Goal: Connect with others: Connect with others

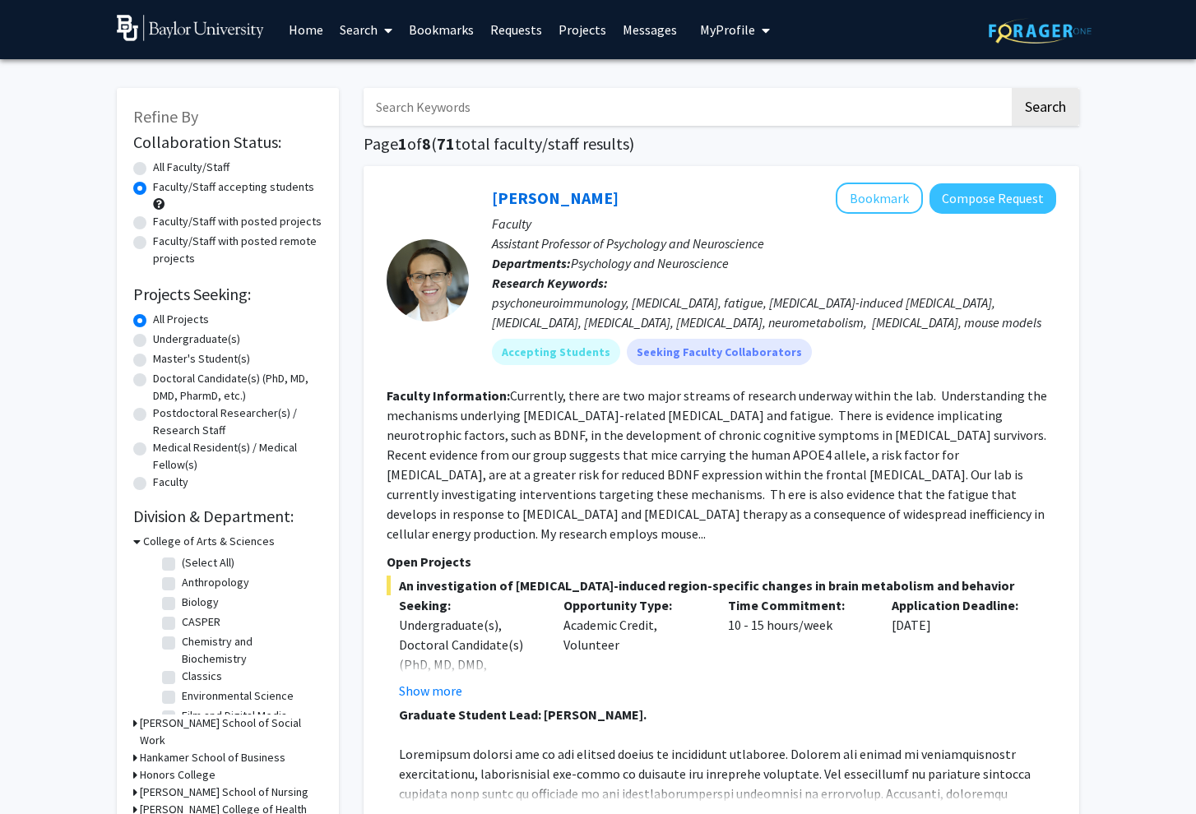
click at [361, 21] on link "Search" at bounding box center [365, 30] width 69 height 58
click at [383, 103] on span "Students" at bounding box center [381, 108] width 100 height 33
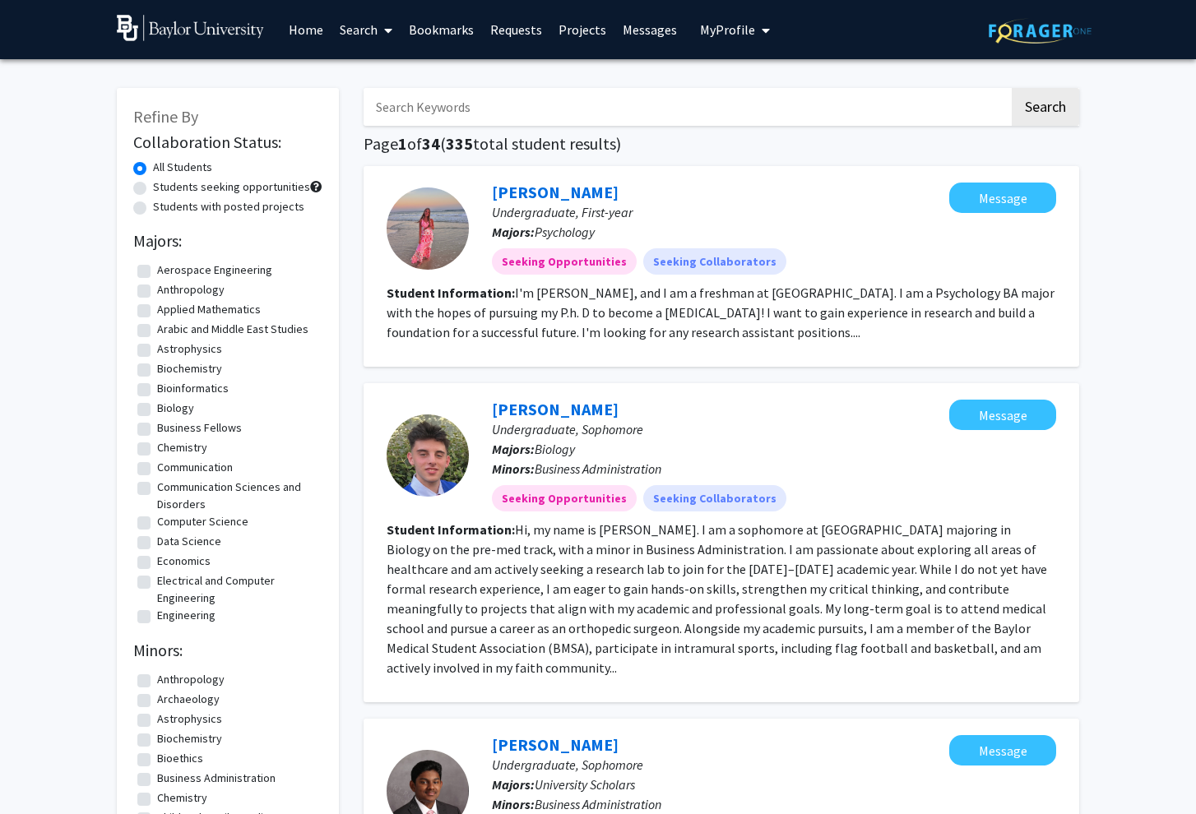
click at [555, 35] on link "Projects" at bounding box center [582, 30] width 64 height 58
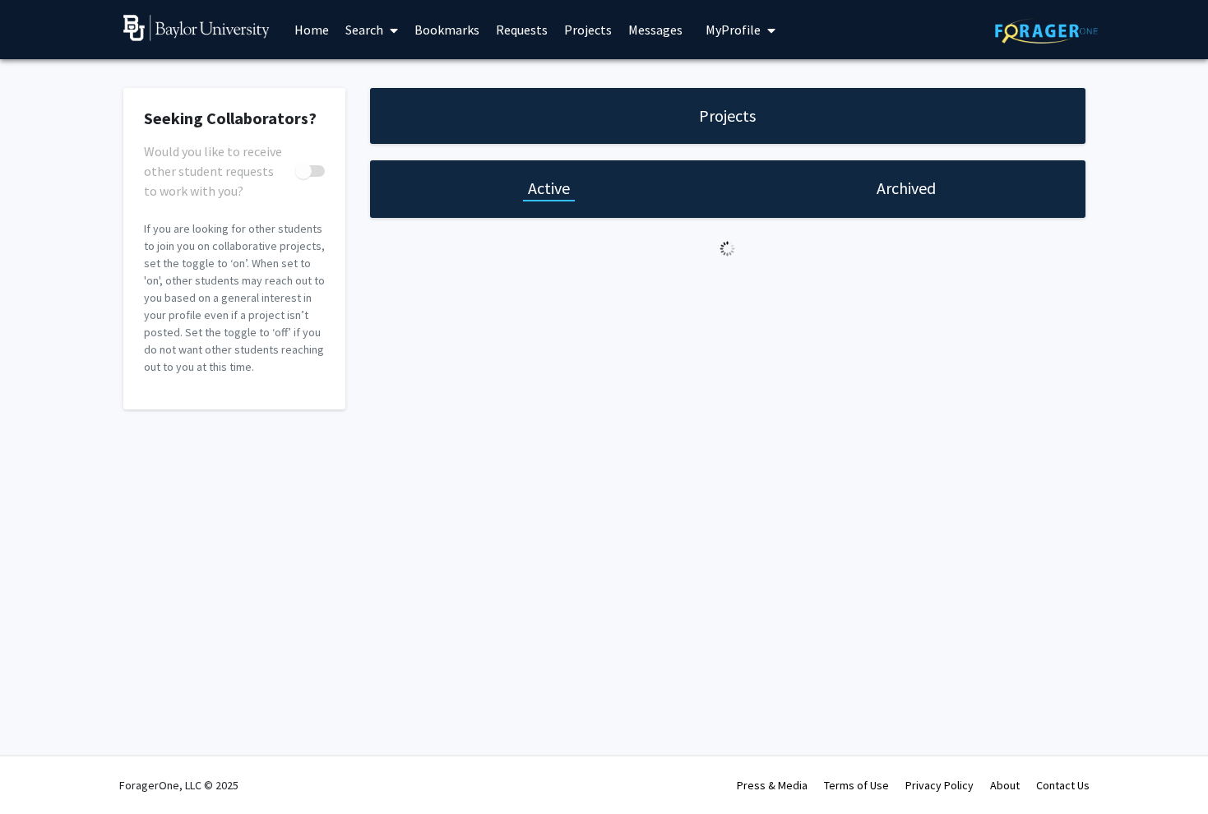
checkbox input "true"
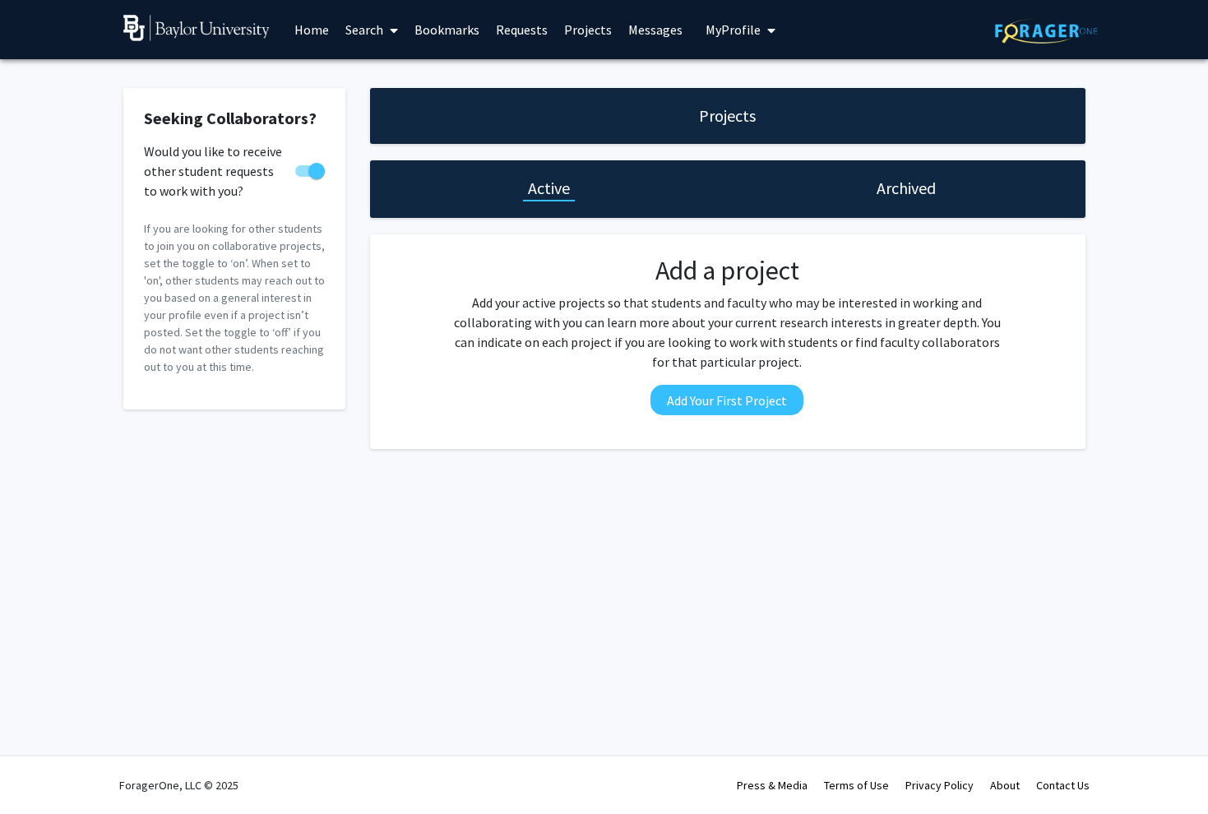
click at [852, 198] on div "Archived" at bounding box center [907, 189] width 358 height 58
click at [655, 191] on div "Active" at bounding box center [549, 189] width 358 height 58
click at [729, 31] on span "My Profile" at bounding box center [732, 29] width 55 height 16
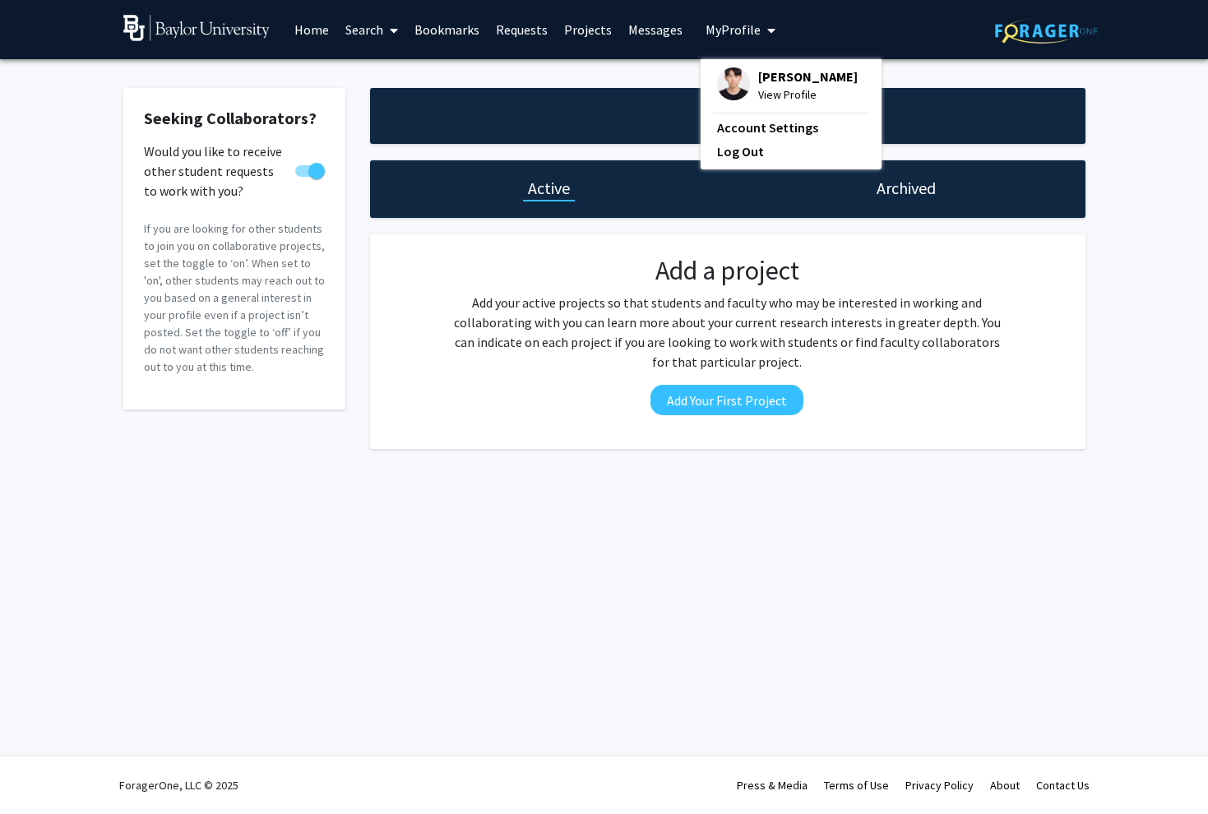
click at [729, 31] on span "My Profile" at bounding box center [732, 29] width 55 height 16
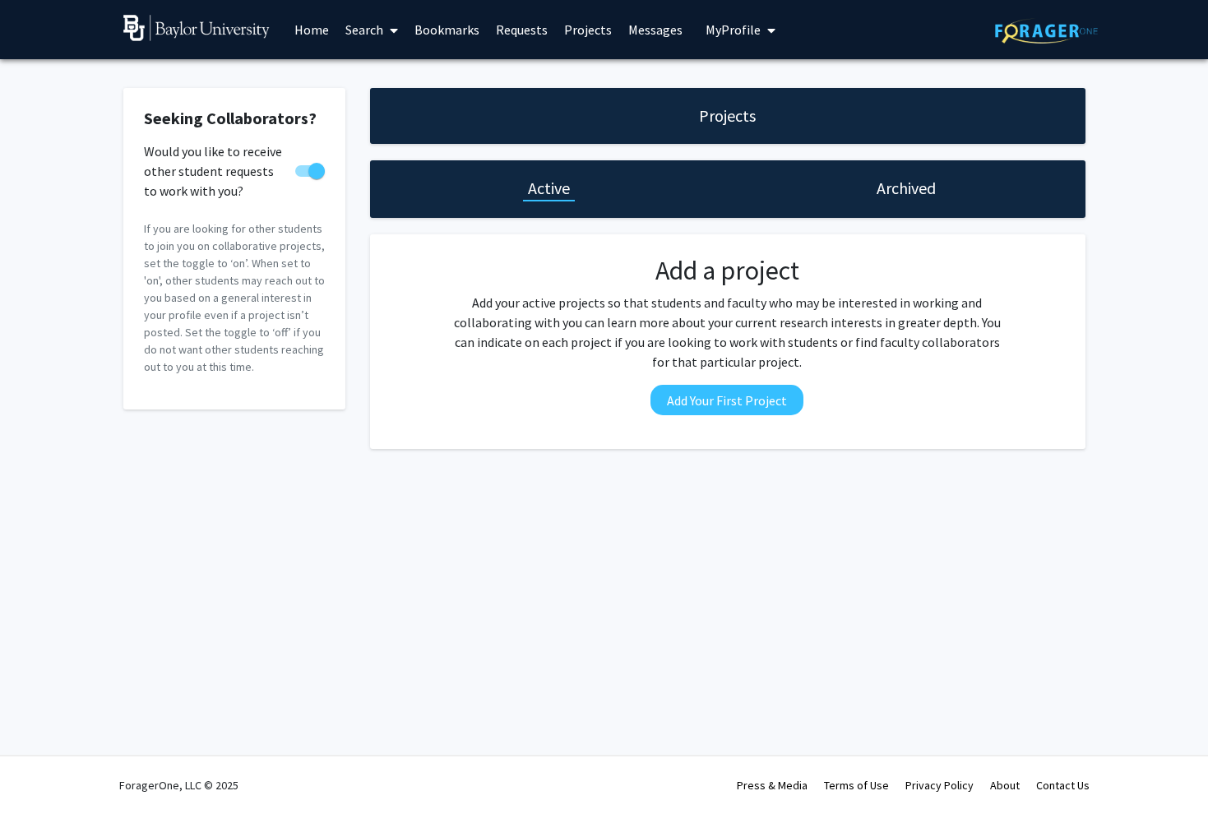
click at [325, 30] on link "Home" at bounding box center [311, 30] width 51 height 58
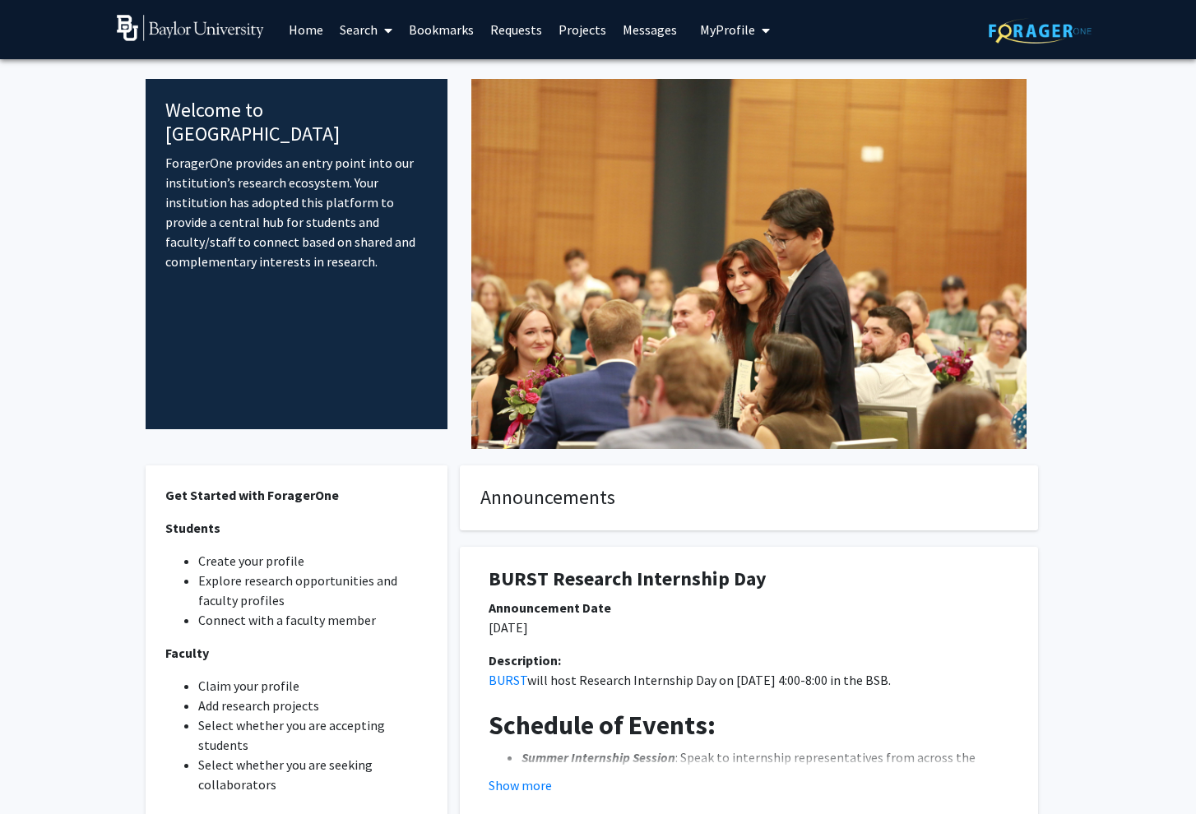
click at [369, 31] on link "Search" at bounding box center [365, 30] width 69 height 58
click at [146, 192] on div "Welcome to ForagerOne ForagerOne provides an entry point into our institution’s…" at bounding box center [297, 254] width 302 height 350
click at [375, 30] on link "Search" at bounding box center [365, 30] width 69 height 58
click at [388, 65] on span "Faculty/Staff" at bounding box center [391, 75] width 121 height 33
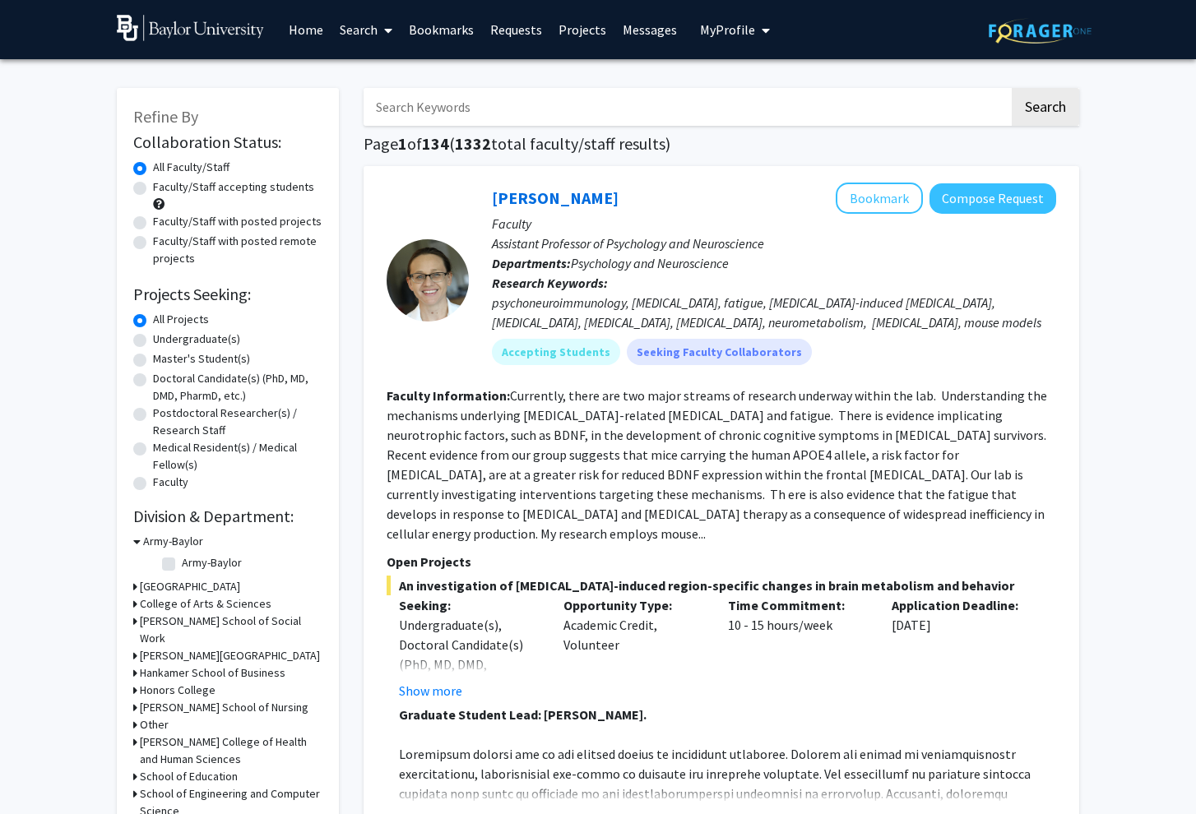
click at [175, 191] on label "Faculty/Staff accepting students" at bounding box center [233, 186] width 161 height 17
click at [164, 189] on input "Faculty/Staff accepting students" at bounding box center [158, 183] width 11 height 11
radio input "true"
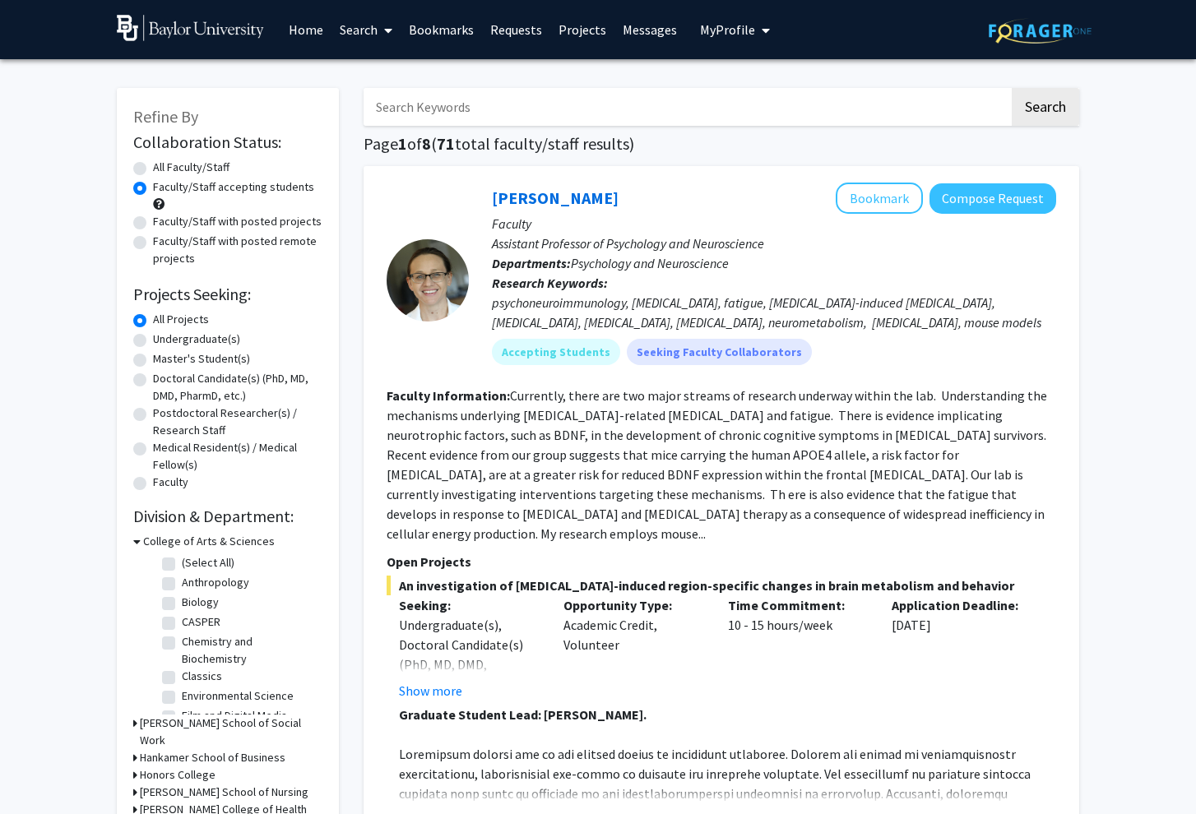
click at [153, 338] on label "Undergraduate(s)" at bounding box center [196, 339] width 87 height 17
click at [153, 338] on input "Undergraduate(s)" at bounding box center [158, 336] width 11 height 11
radio input "true"
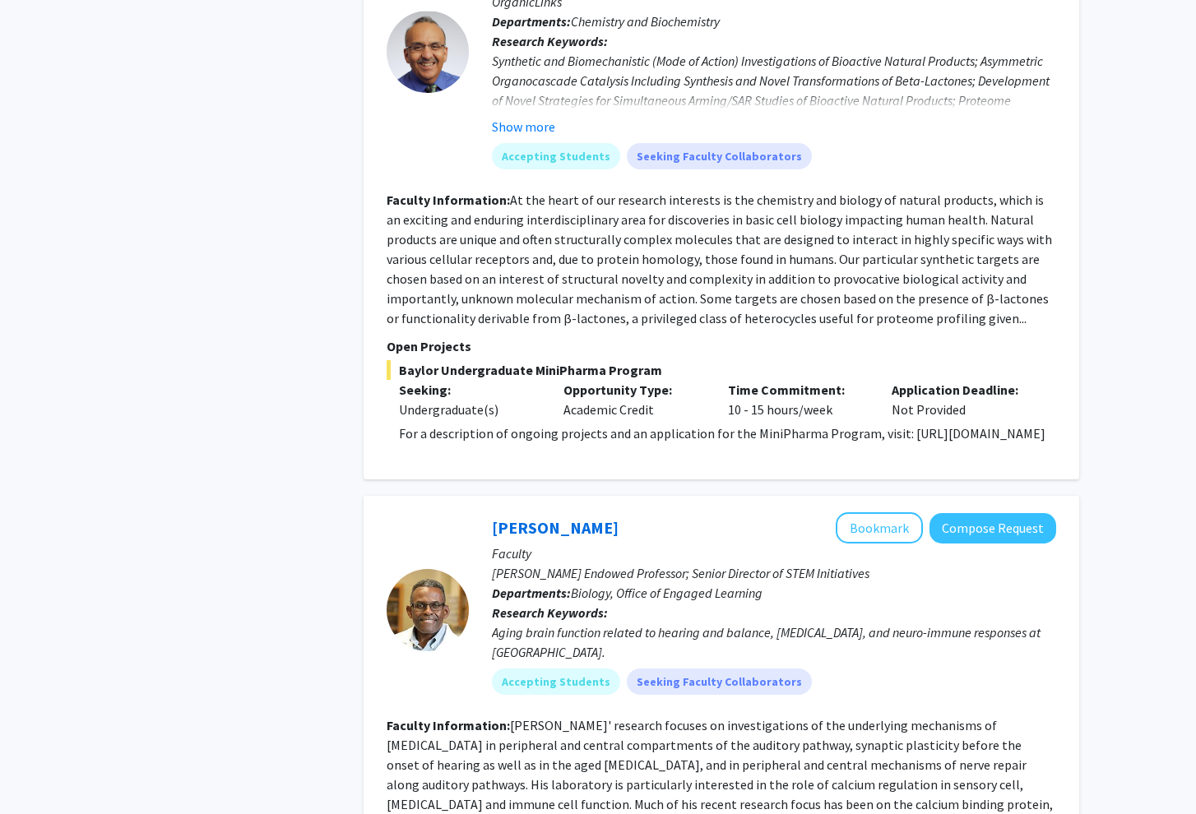
scroll to position [1872, 0]
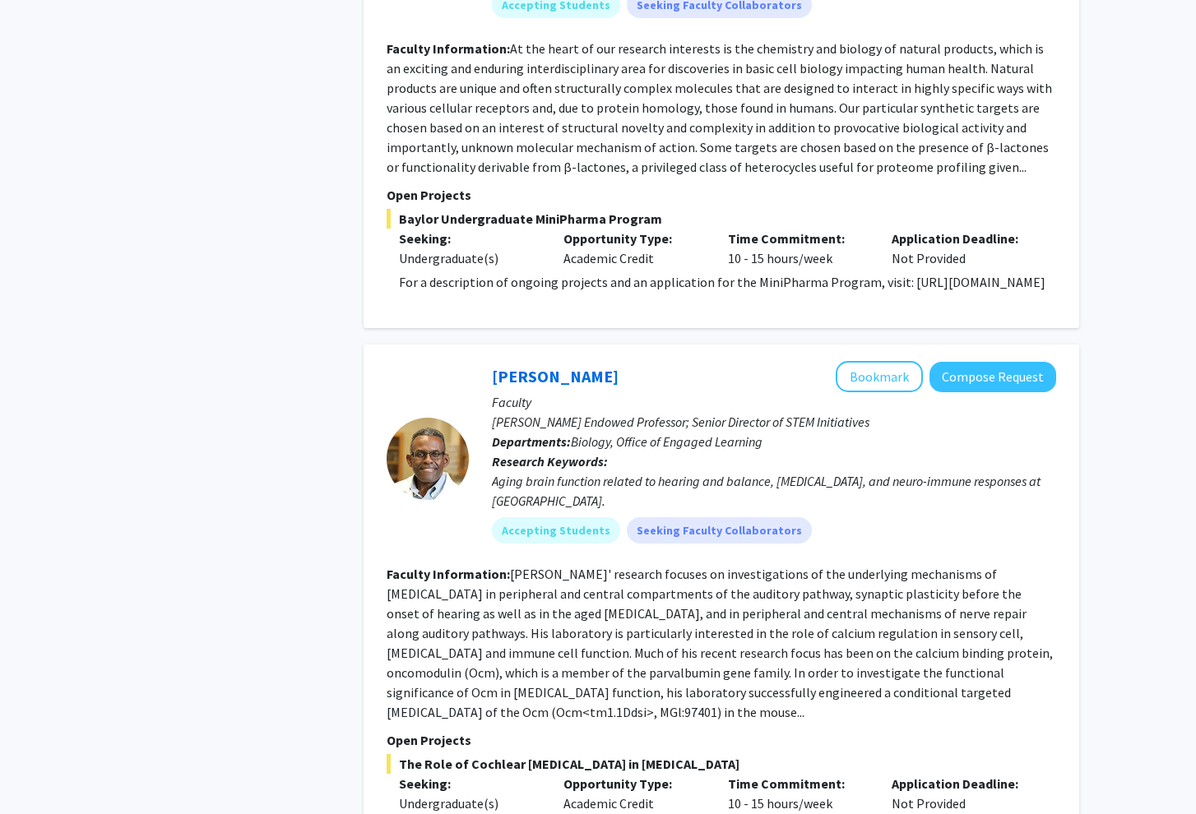
click at [620, 446] on span "Biology, Office of Engaged Learning" at bounding box center [667, 441] width 192 height 16
click at [599, 448] on span "Biology, Office of Engaged Learning" at bounding box center [667, 441] width 192 height 16
click at [562, 502] on div "Aging brain function related to hearing and balance, [MEDICAL_DATA], and neuro-…" at bounding box center [774, 490] width 564 height 39
click at [565, 503] on div "Aging brain function related to hearing and balance, [MEDICAL_DATA], and neuro-…" at bounding box center [774, 490] width 564 height 39
click at [578, 508] on div "Aging brain function related to hearing and balance, [MEDICAL_DATA], and neuro-…" at bounding box center [774, 490] width 564 height 39
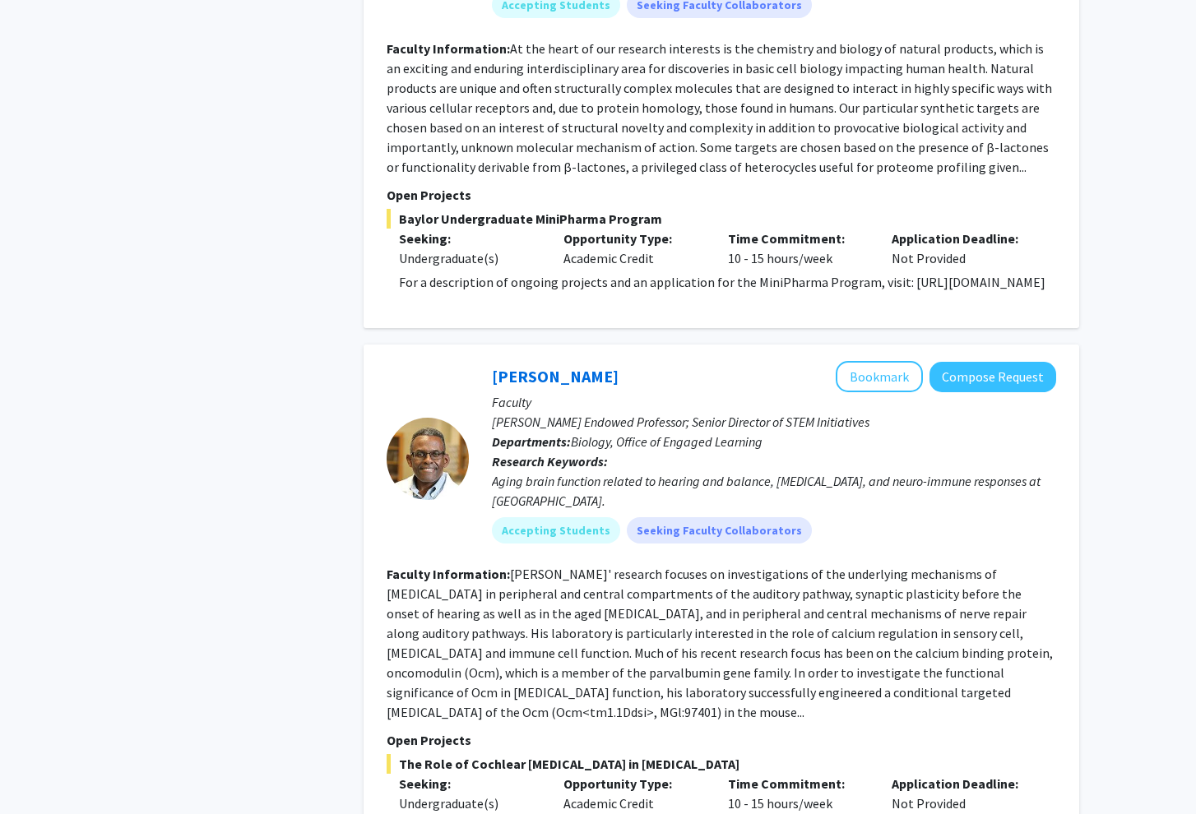
click at [613, 500] on div "Aging brain function related to hearing and balance, [MEDICAL_DATA], and neuro-…" at bounding box center [774, 490] width 564 height 39
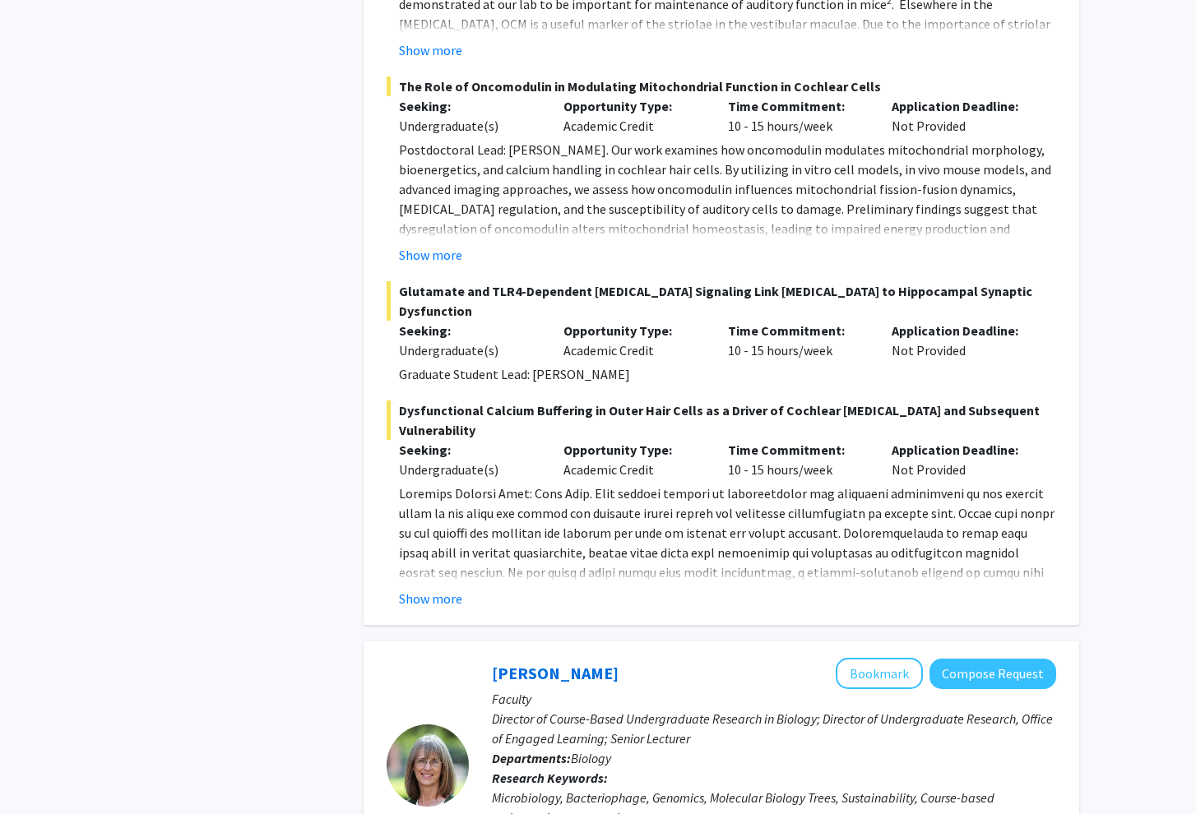
scroll to position [3507, 0]
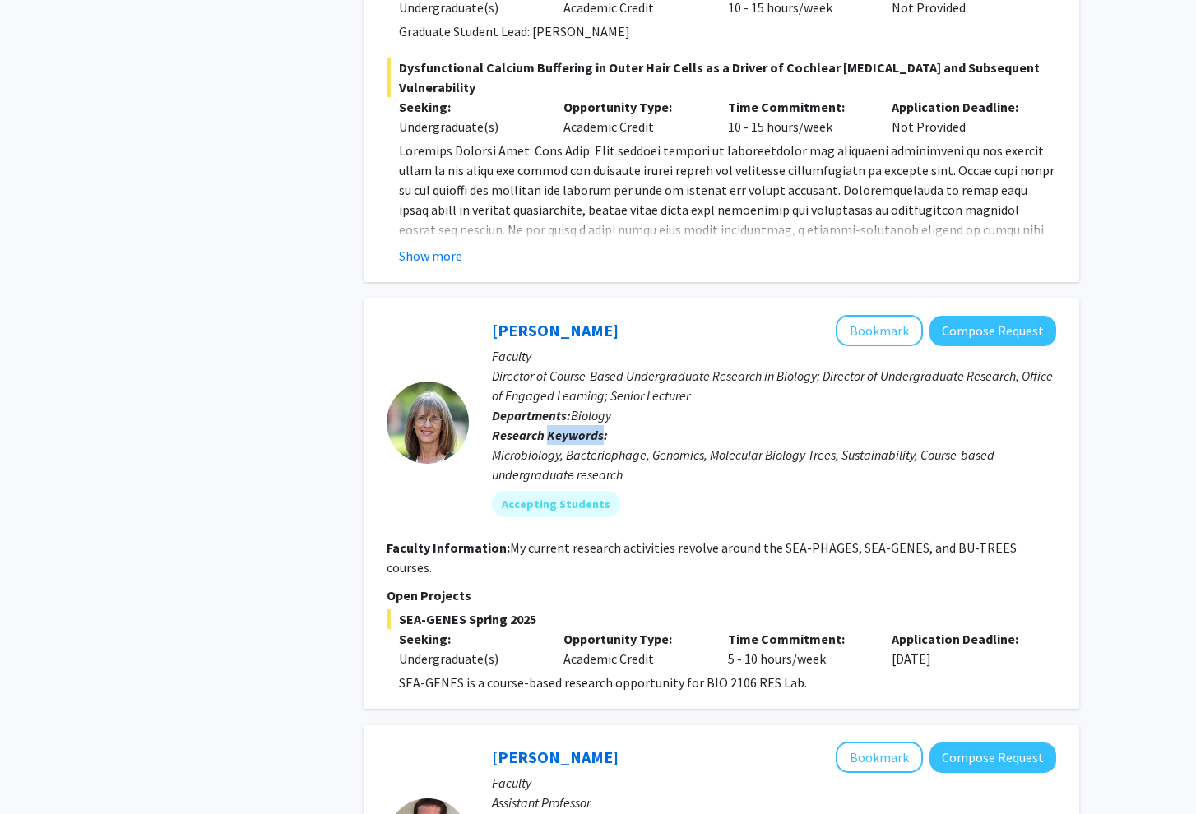
click at [581, 427] on b "Research Keywords:" at bounding box center [550, 435] width 116 height 16
click at [590, 445] on div "Microbiology, Bacteriophage, Genomics, Molecular Biology Trees, Sustainability,…" at bounding box center [774, 464] width 564 height 39
click at [900, 317] on button "Bookmark" at bounding box center [878, 330] width 87 height 31
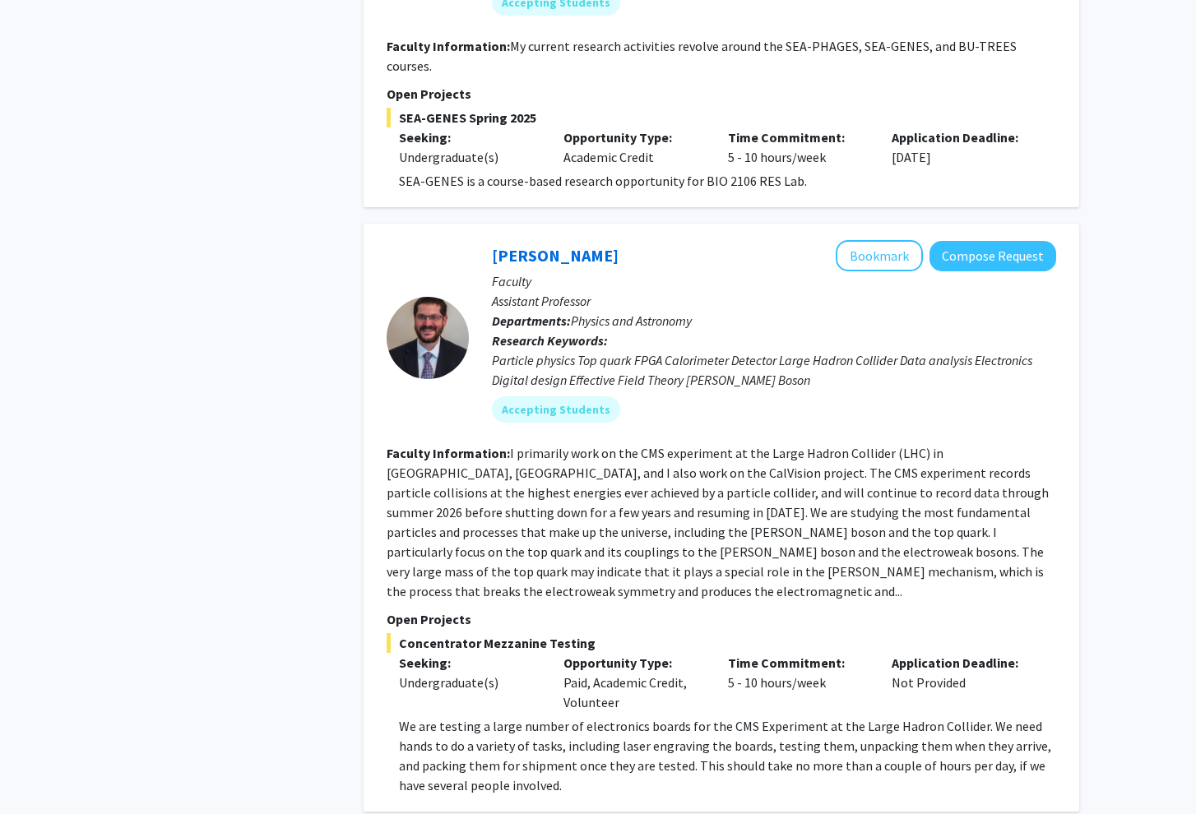
scroll to position [3435, 0]
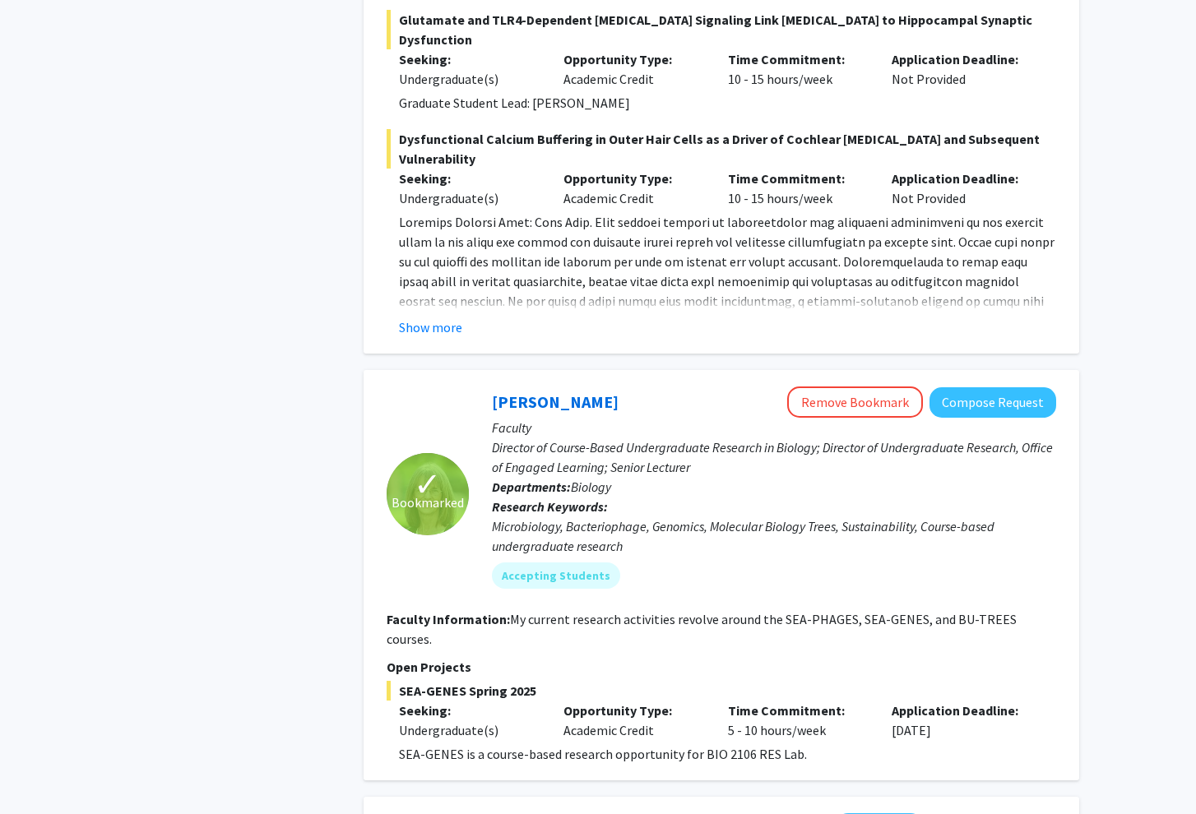
click at [578, 498] on b "Research Keywords:" at bounding box center [550, 506] width 116 height 16
click at [693, 702] on div "Opportunity Type: Academic Credit" at bounding box center [633, 720] width 164 height 39
click at [969, 390] on button "Compose Request" at bounding box center [992, 402] width 127 height 30
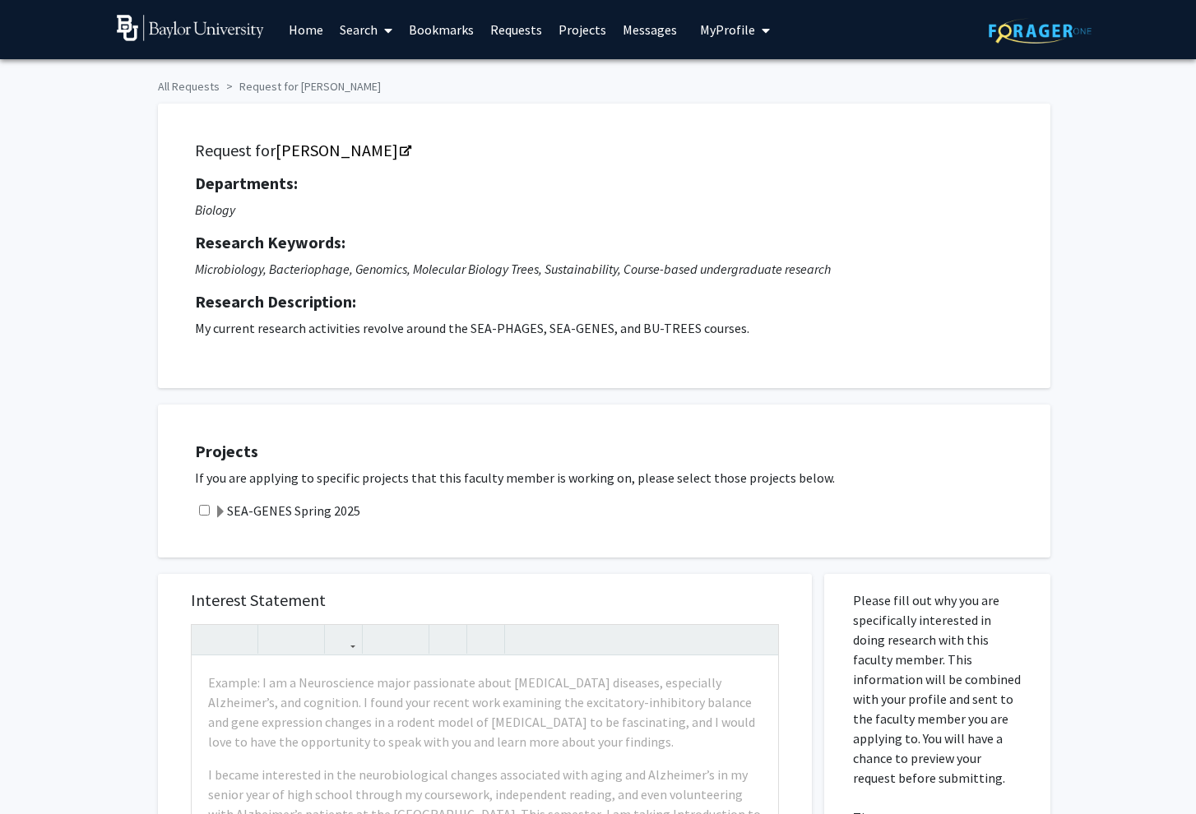
scroll to position [135, 0]
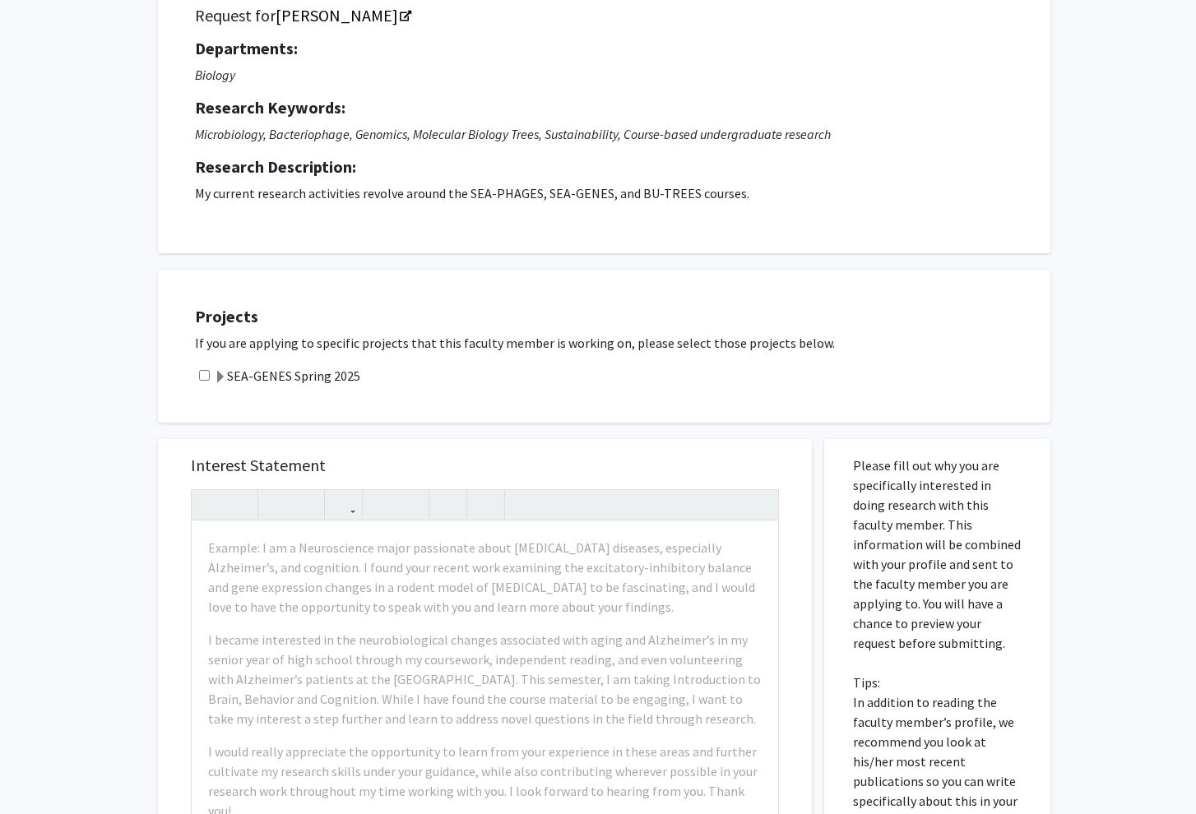
click at [266, 378] on label "SEA-GENES Spring 2025" at bounding box center [287, 376] width 146 height 20
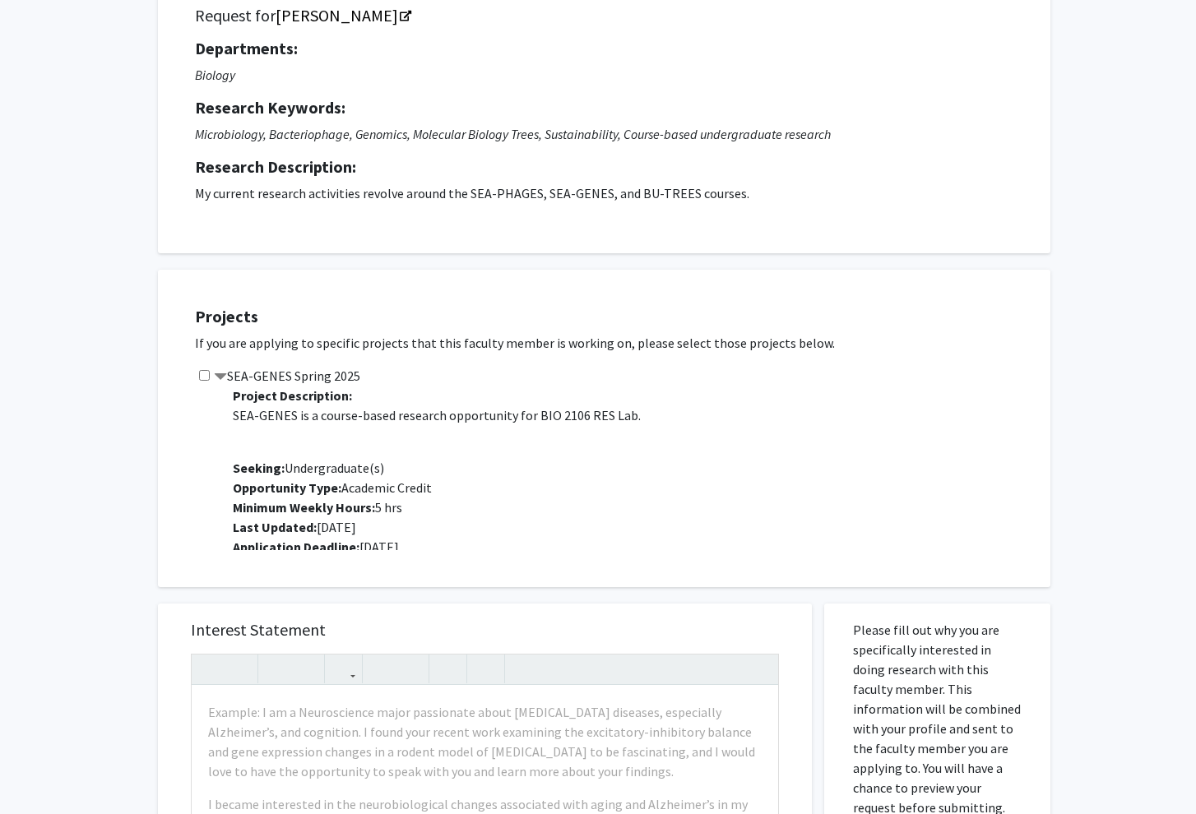
click at [207, 378] on input "checkbox" at bounding box center [204, 375] width 11 height 11
checkbox input "true"
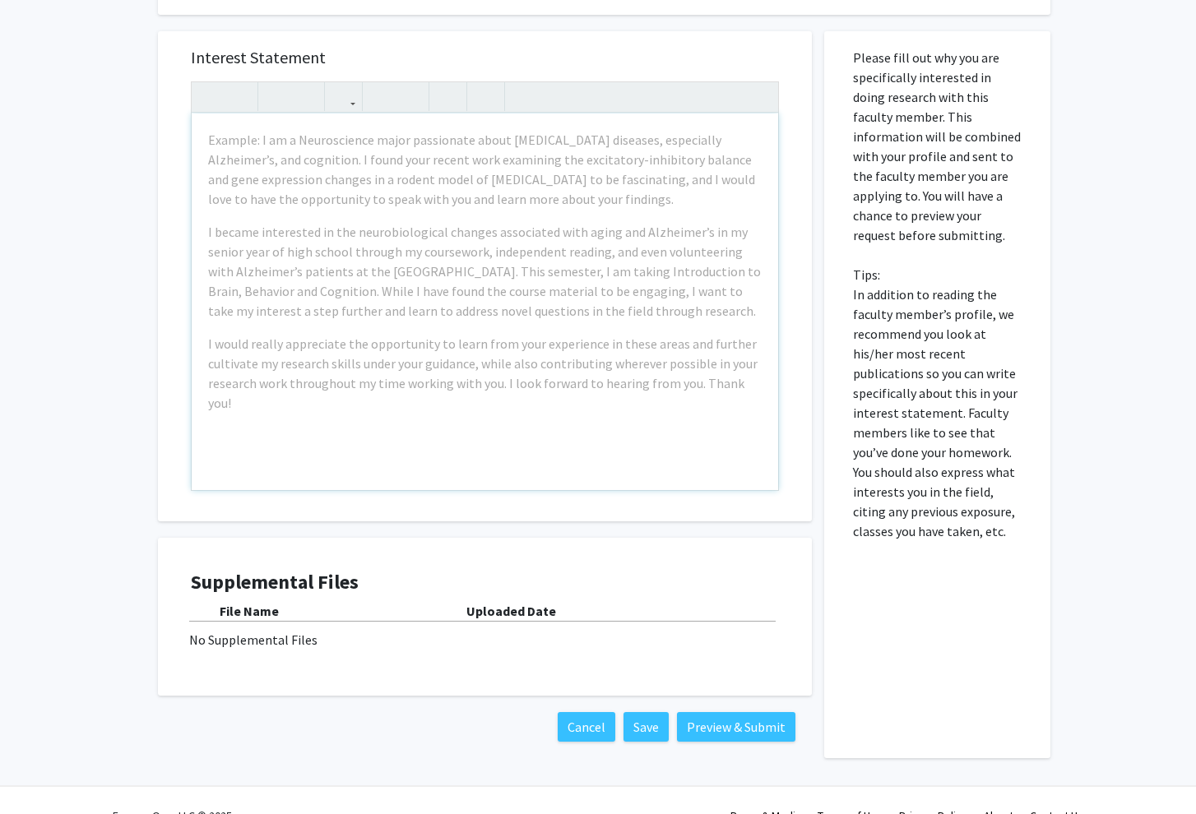
scroll to position [739, 0]
